Goal: Information Seeking & Learning: Find specific fact

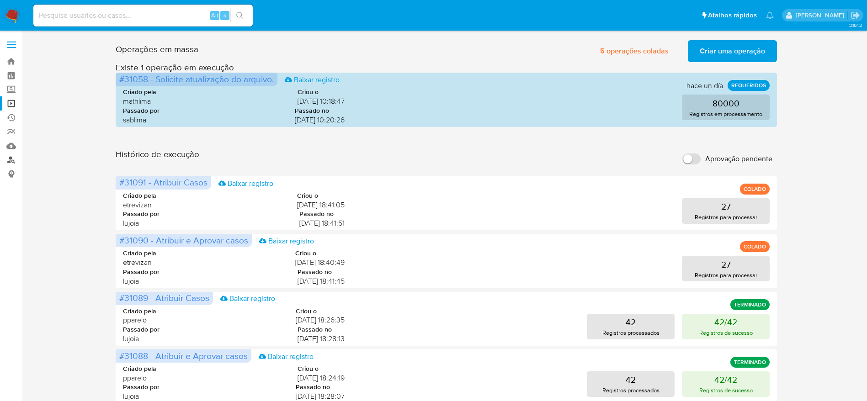
click at [9, 155] on link "Localizador de pessoas" at bounding box center [54, 160] width 109 height 14
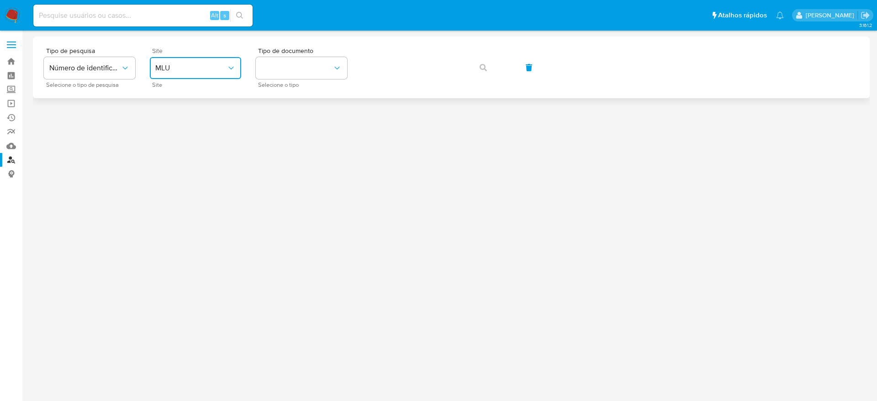
click at [176, 61] on button "MLU" at bounding box center [195, 68] width 91 height 22
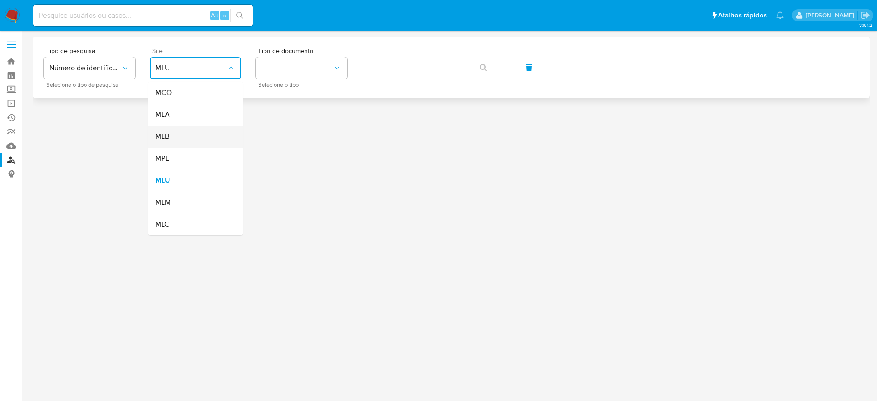
click at [192, 138] on div "MLB" at bounding box center [192, 137] width 75 height 22
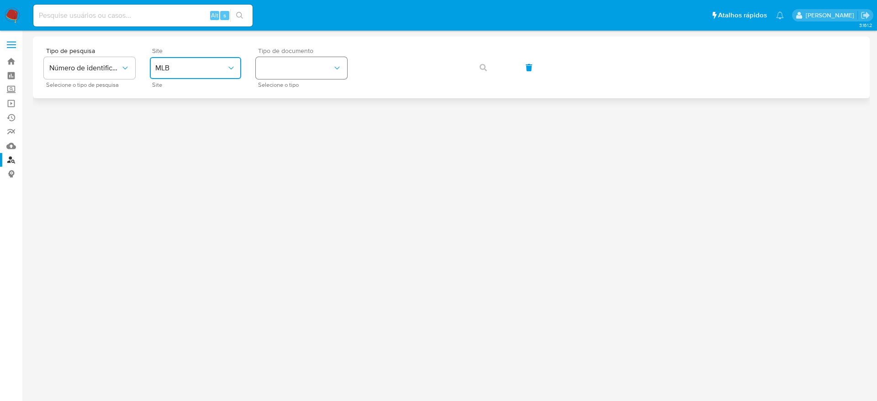
drag, startPoint x: 289, startPoint y: 68, endPoint x: 289, endPoint y: 74, distance: 5.5
click at [289, 68] on button "identificationType" at bounding box center [301, 68] width 91 height 22
click at [298, 127] on div "CPF CPF" at bounding box center [298, 128] width 75 height 31
click at [390, 53] on div "Tipo de pesquisa Número de identificação Selecione o tipo de pesquisa Site MLB …" at bounding box center [451, 68] width 815 height 40
click at [487, 57] on button "button" at bounding box center [483, 68] width 31 height 22
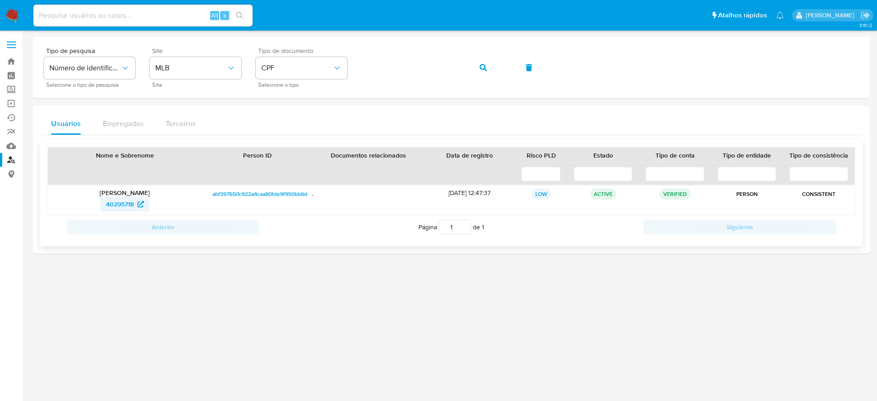
click at [133, 205] on span "40295718" at bounding box center [120, 204] width 28 height 15
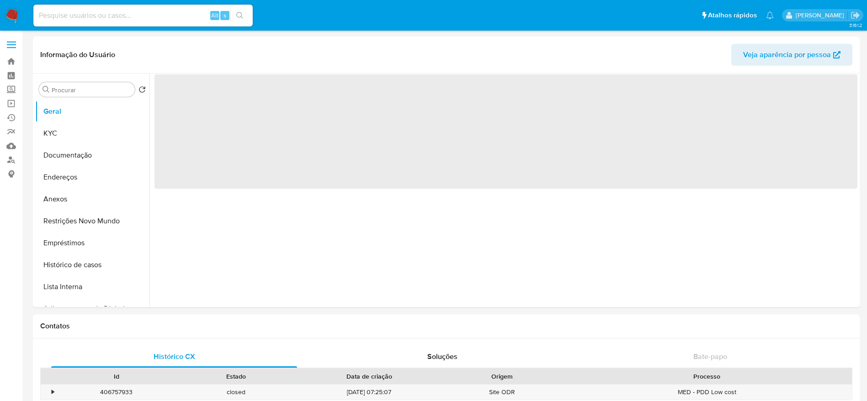
scroll to position [343, 0]
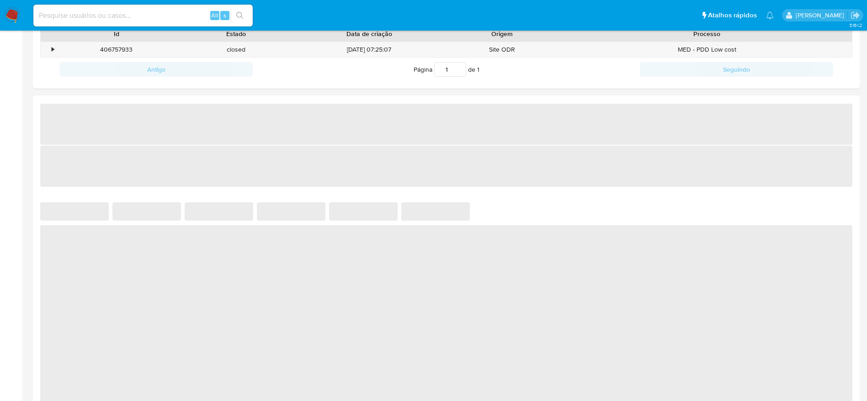
select select "10"
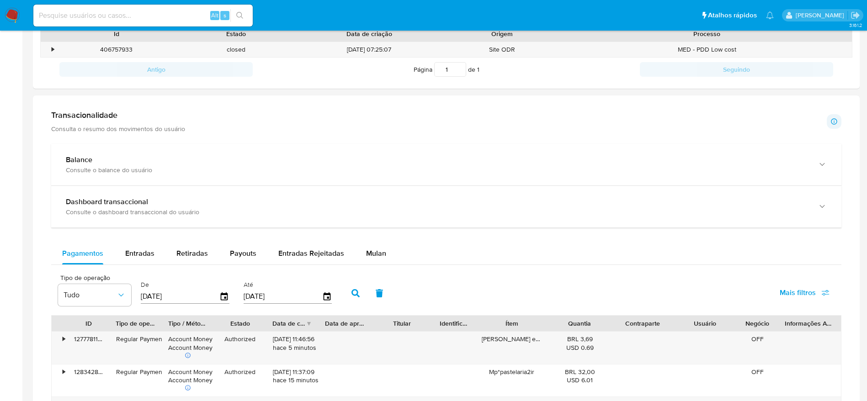
scroll to position [411, 0]
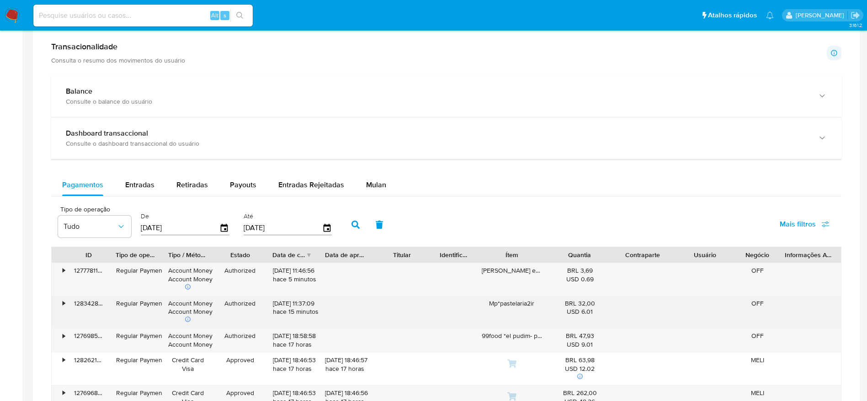
drag, startPoint x: 501, startPoint y: 303, endPoint x: 538, endPoint y: 303, distance: 37.5
click at [538, 303] on div "Mp*pastelaria2ir" at bounding box center [511, 312] width 73 height 32
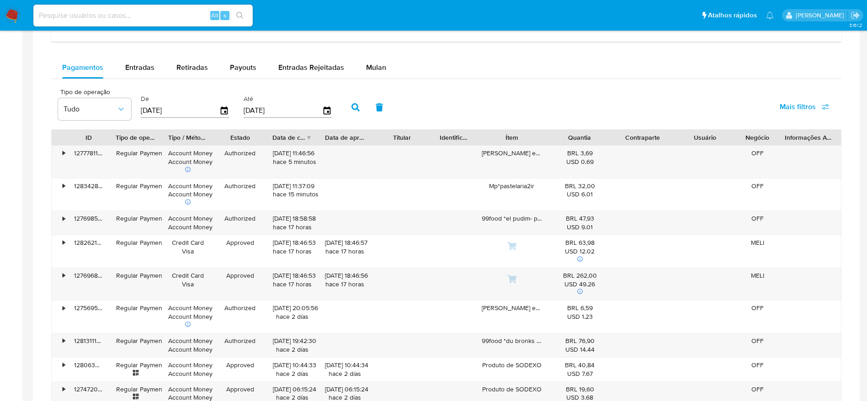
scroll to position [548, 0]
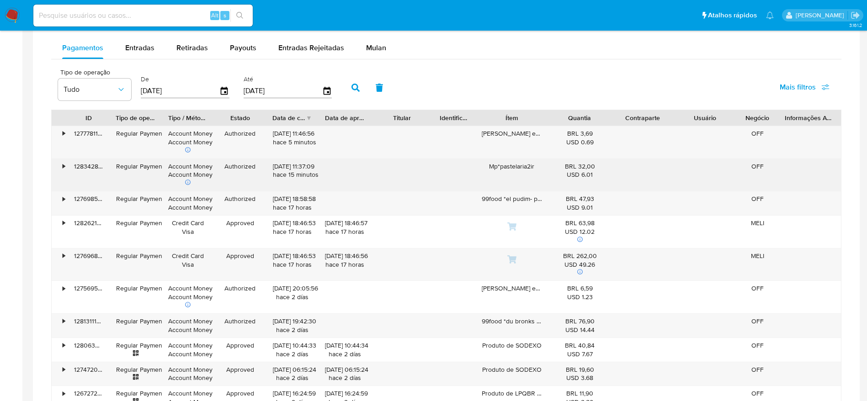
click at [523, 170] on div "Mp*pastelaria2ir" at bounding box center [511, 175] width 73 height 32
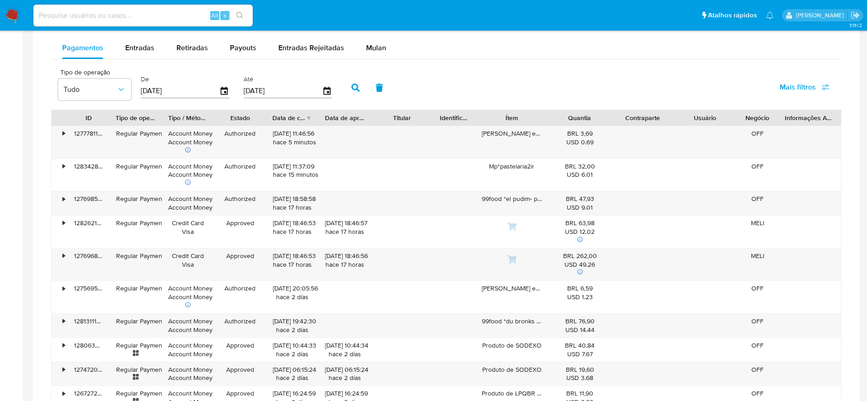
click at [122, 14] on input at bounding box center [142, 16] width 219 height 12
paste input "pastelaria2ir"
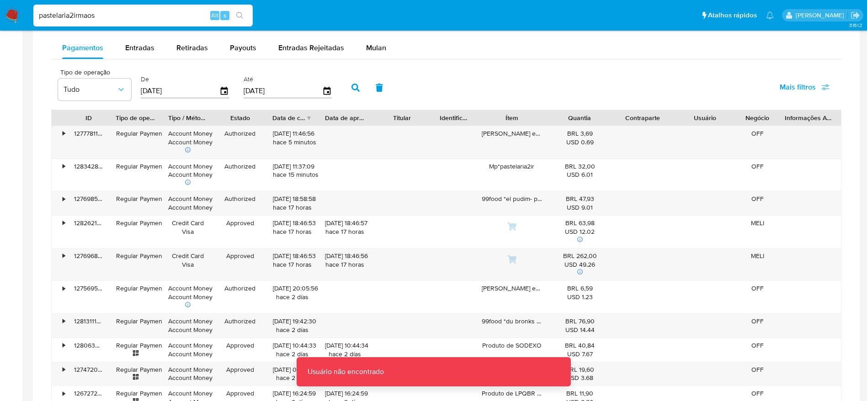
click at [122, 14] on input "pastelaria2irmaos" at bounding box center [142, 16] width 219 height 12
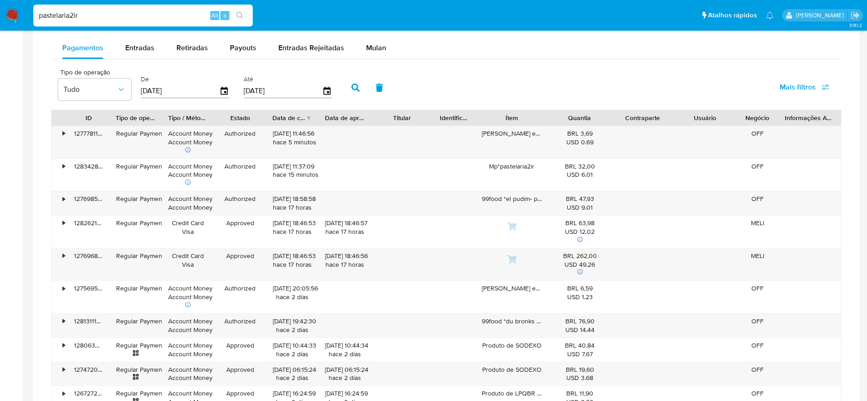
type input "pastelaria2ir"
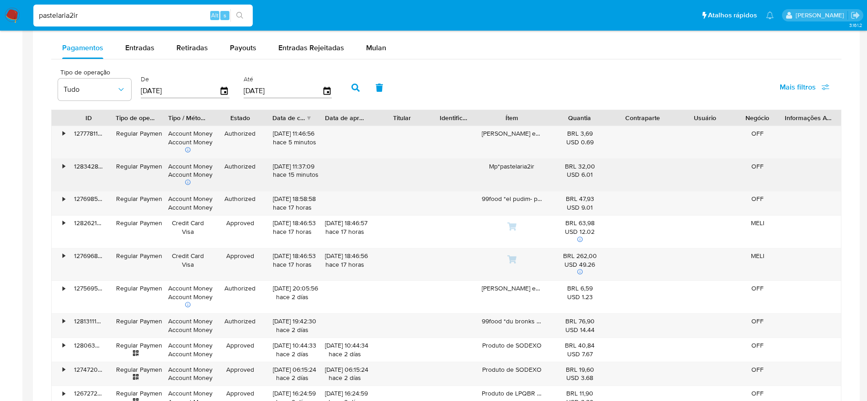
drag, startPoint x: 544, startPoint y: 167, endPoint x: 478, endPoint y: 171, distance: 65.5
click at [478, 171] on div "Mp*pastelaria2ir" at bounding box center [511, 175] width 73 height 32
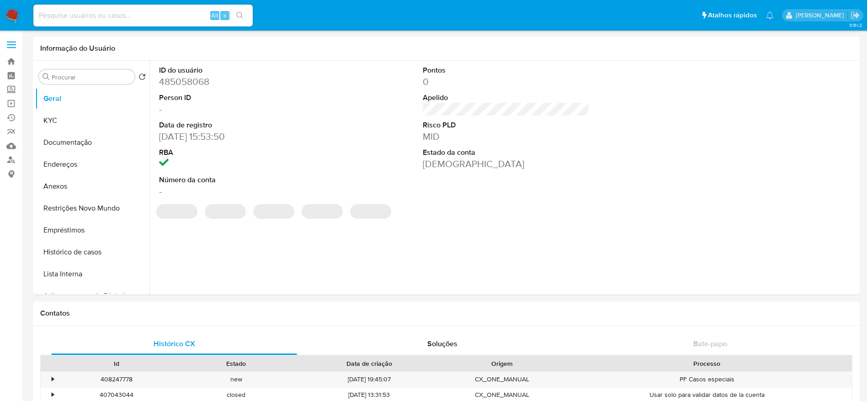
select select "10"
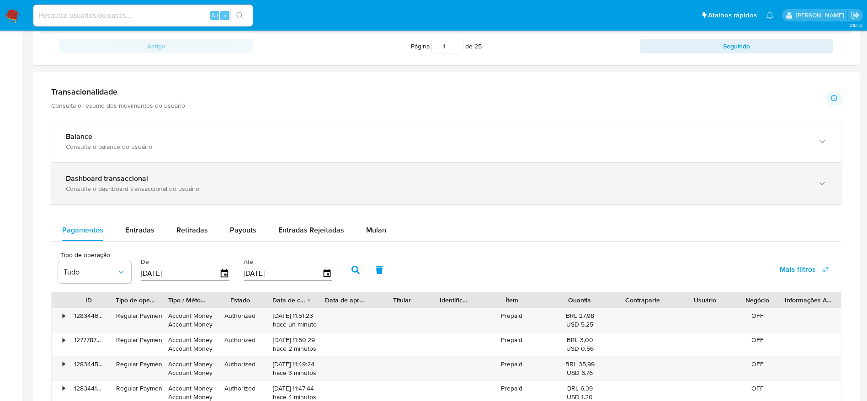
scroll to position [306, 0]
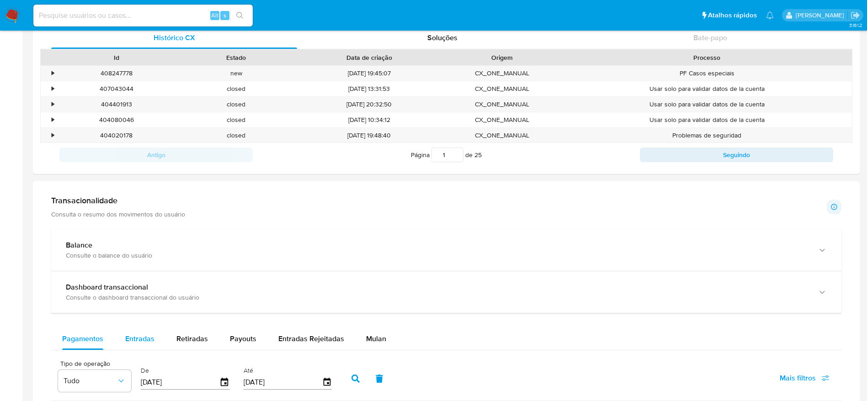
click at [154, 339] on button "Entradas" at bounding box center [139, 339] width 51 height 22
select select "10"
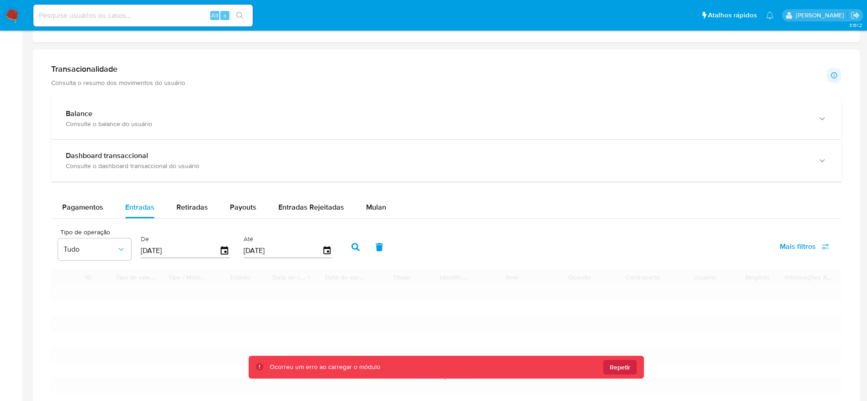
scroll to position [357, 0]
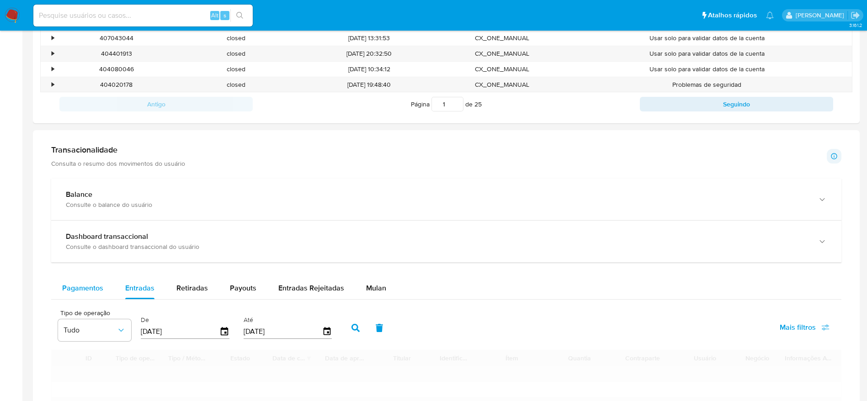
click at [87, 283] on span "Pagamentos" at bounding box center [82, 288] width 41 height 11
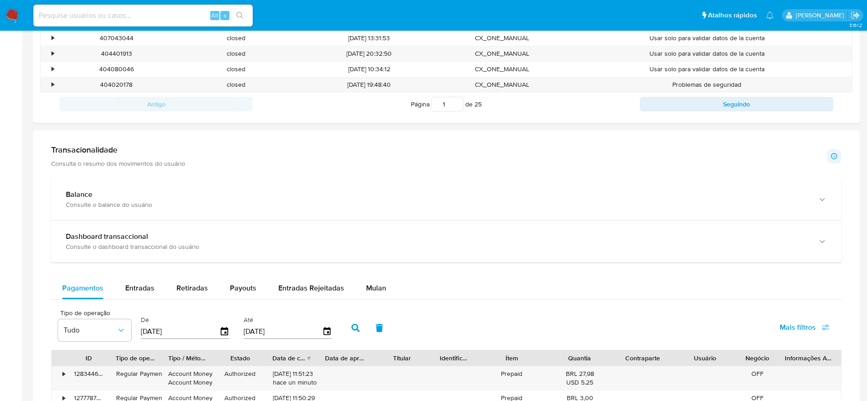
scroll to position [631, 0]
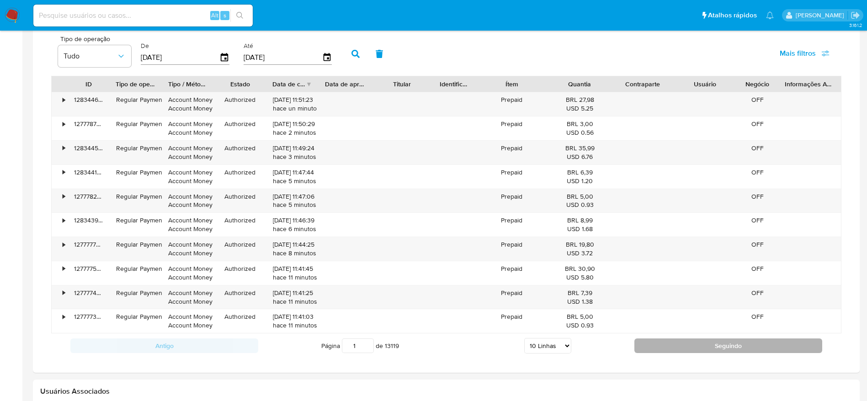
click at [714, 348] on button "Seguindo" at bounding box center [728, 346] width 188 height 15
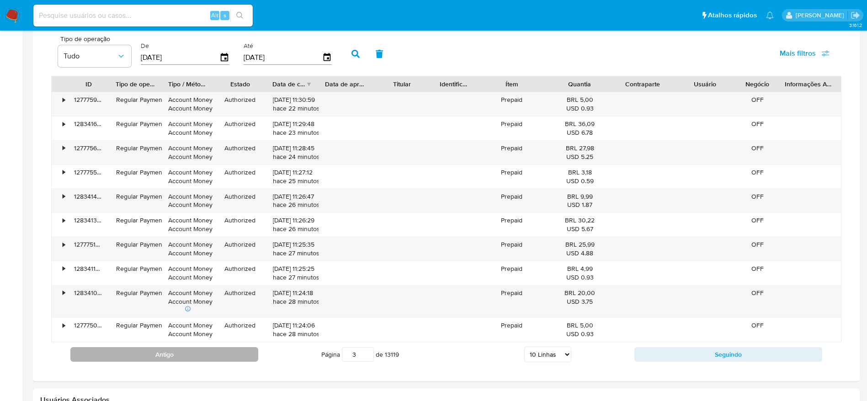
click at [241, 356] on button "Antigo" at bounding box center [164, 354] width 188 height 15
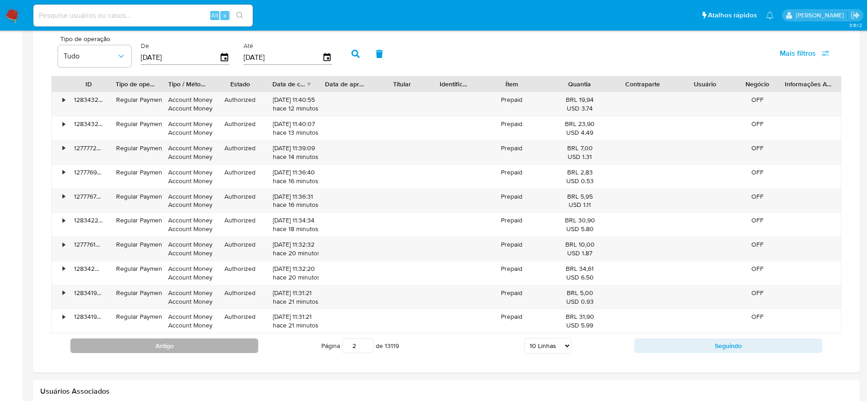
click at [206, 352] on button "Antigo" at bounding box center [164, 346] width 188 height 15
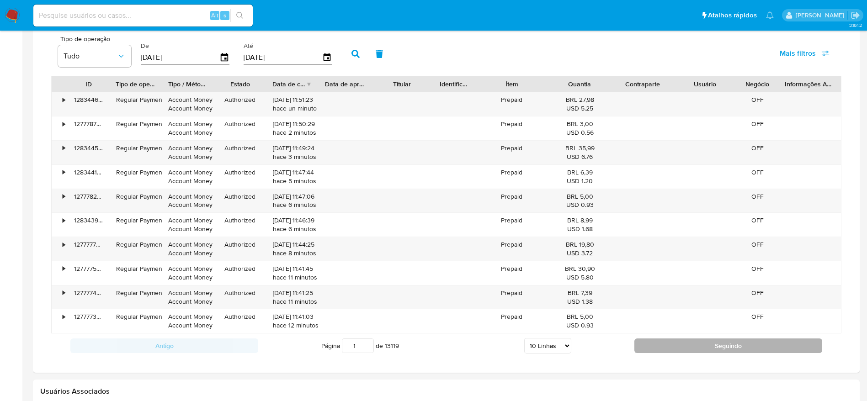
click at [695, 344] on button "Seguindo" at bounding box center [728, 346] width 188 height 15
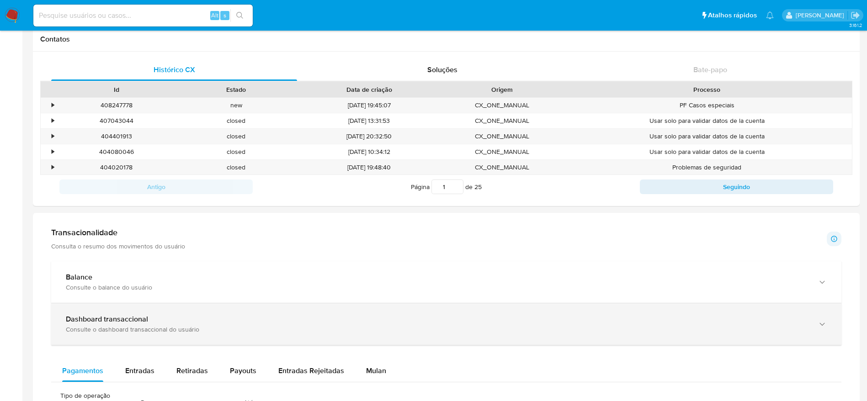
scroll to position [617, 0]
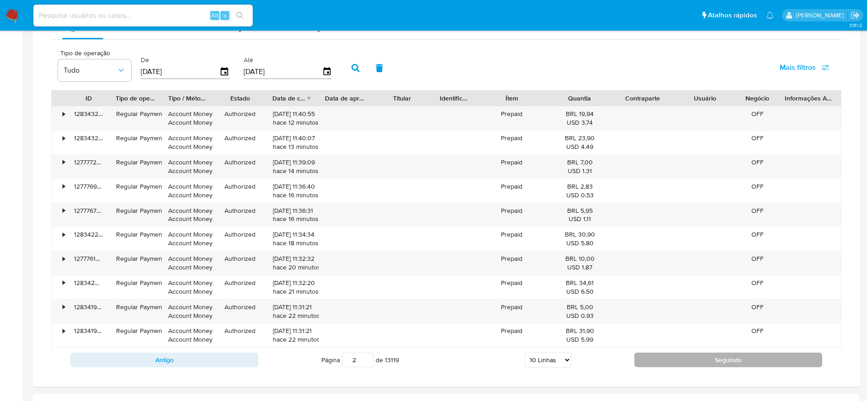
click at [663, 356] on button "Seguindo" at bounding box center [728, 360] width 188 height 15
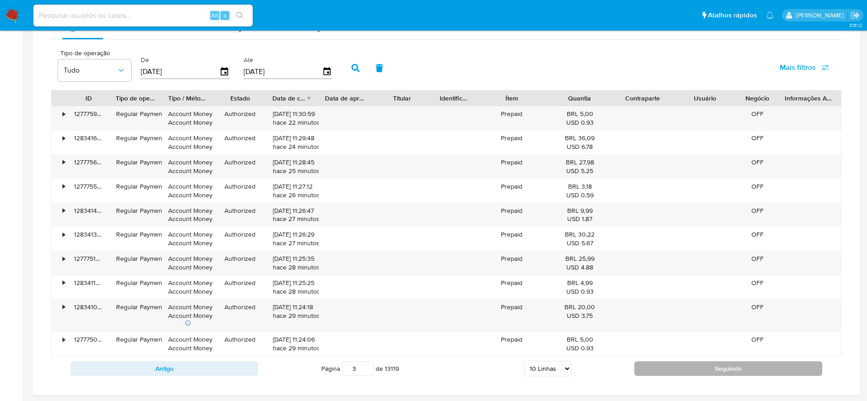
click at [665, 365] on button "Seguindo" at bounding box center [728, 368] width 188 height 15
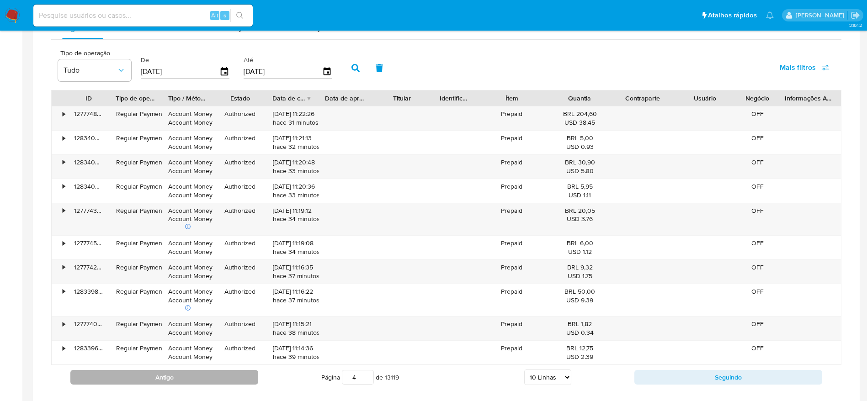
click at [200, 376] on button "Antigo" at bounding box center [164, 377] width 188 height 15
type input "3"
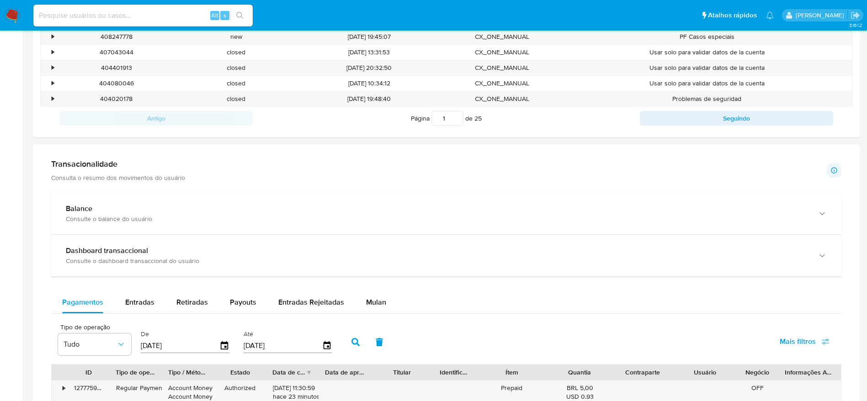
scroll to position [206, 0]
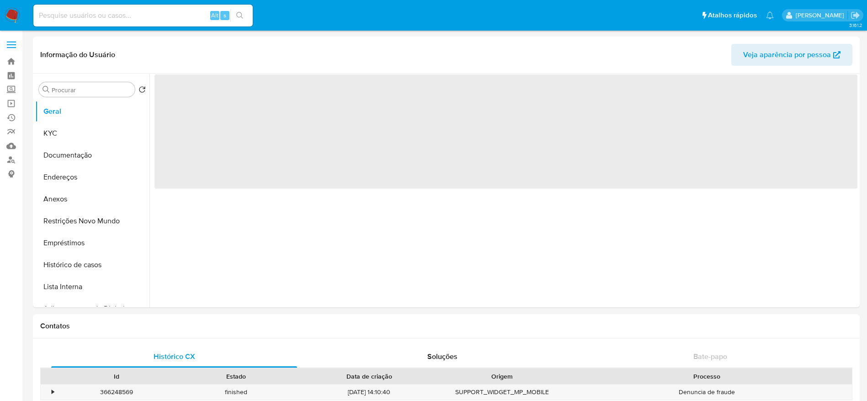
select select "10"
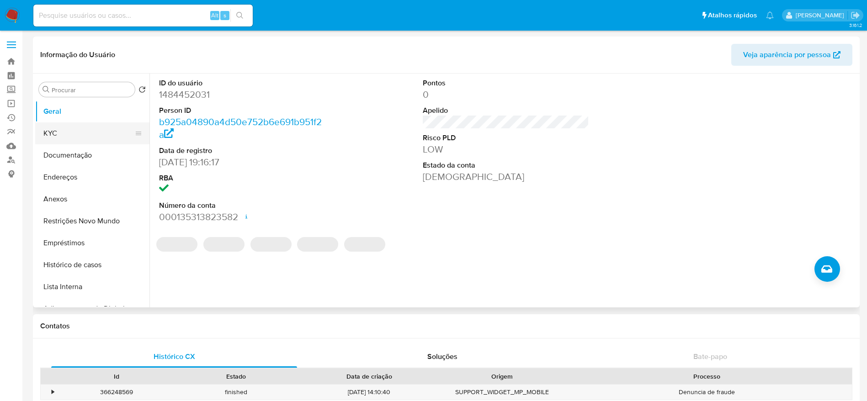
click at [114, 138] on button "KYC" at bounding box center [88, 133] width 107 height 22
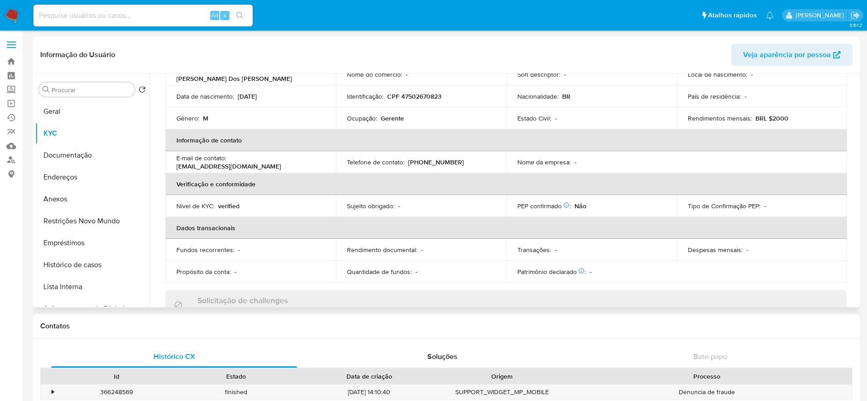
scroll to position [69, 0]
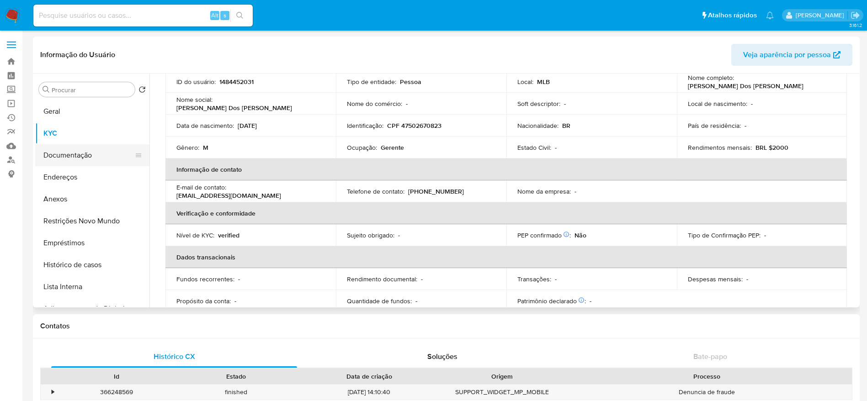
click at [74, 161] on button "Documentação" at bounding box center [88, 155] width 107 height 22
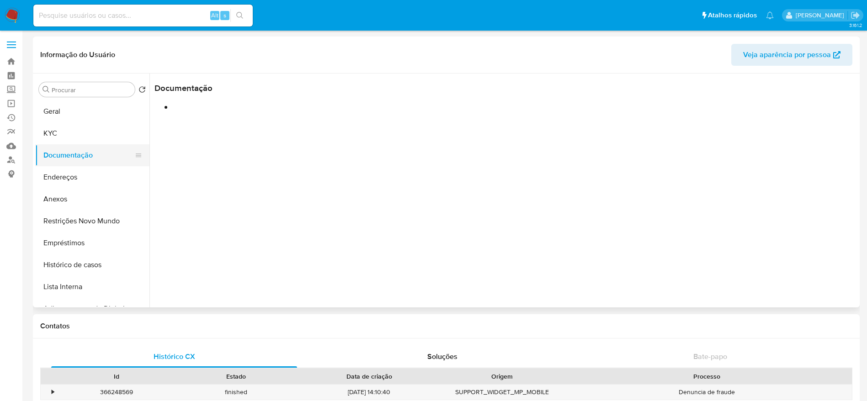
scroll to position [0, 0]
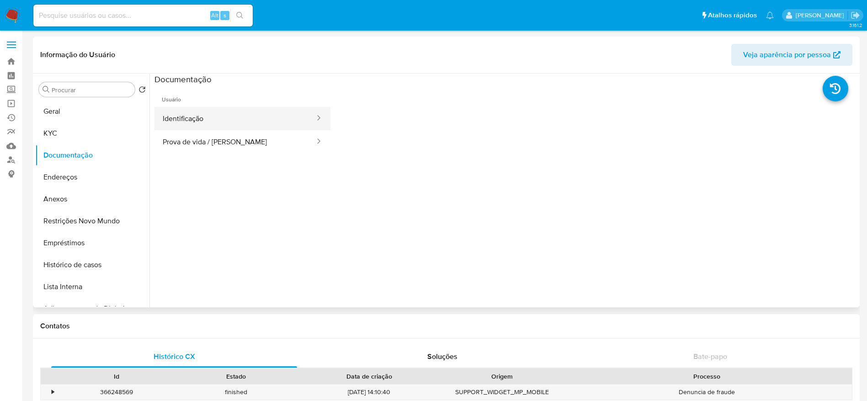
click at [237, 129] on button "Identificação" at bounding box center [234, 118] width 161 height 23
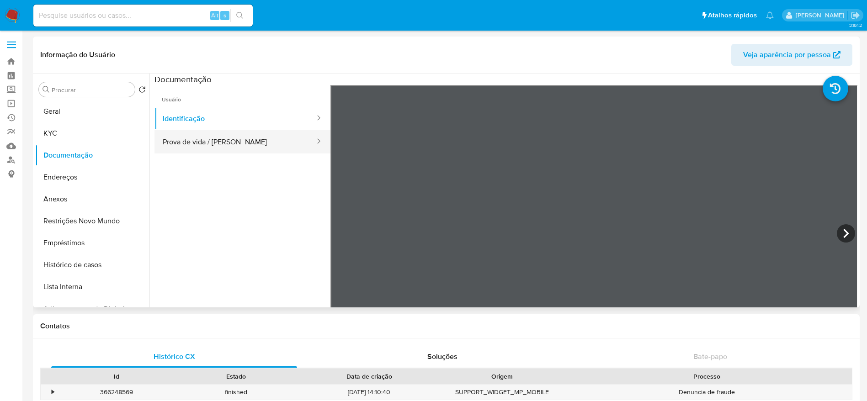
click at [243, 146] on button "Prova de vida / [PERSON_NAME]" at bounding box center [234, 141] width 161 height 23
